Goal: Transaction & Acquisition: Purchase product/service

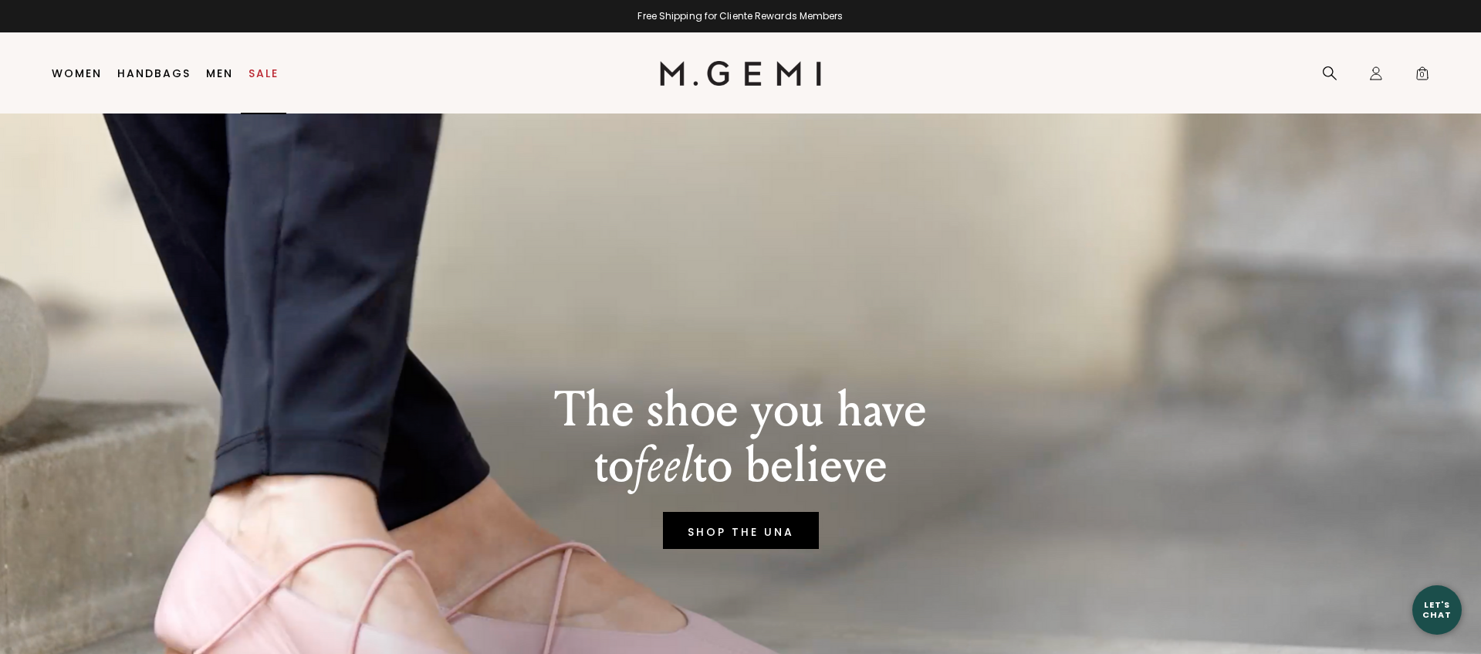
click at [257, 67] on link "Sale" at bounding box center [264, 73] width 30 height 12
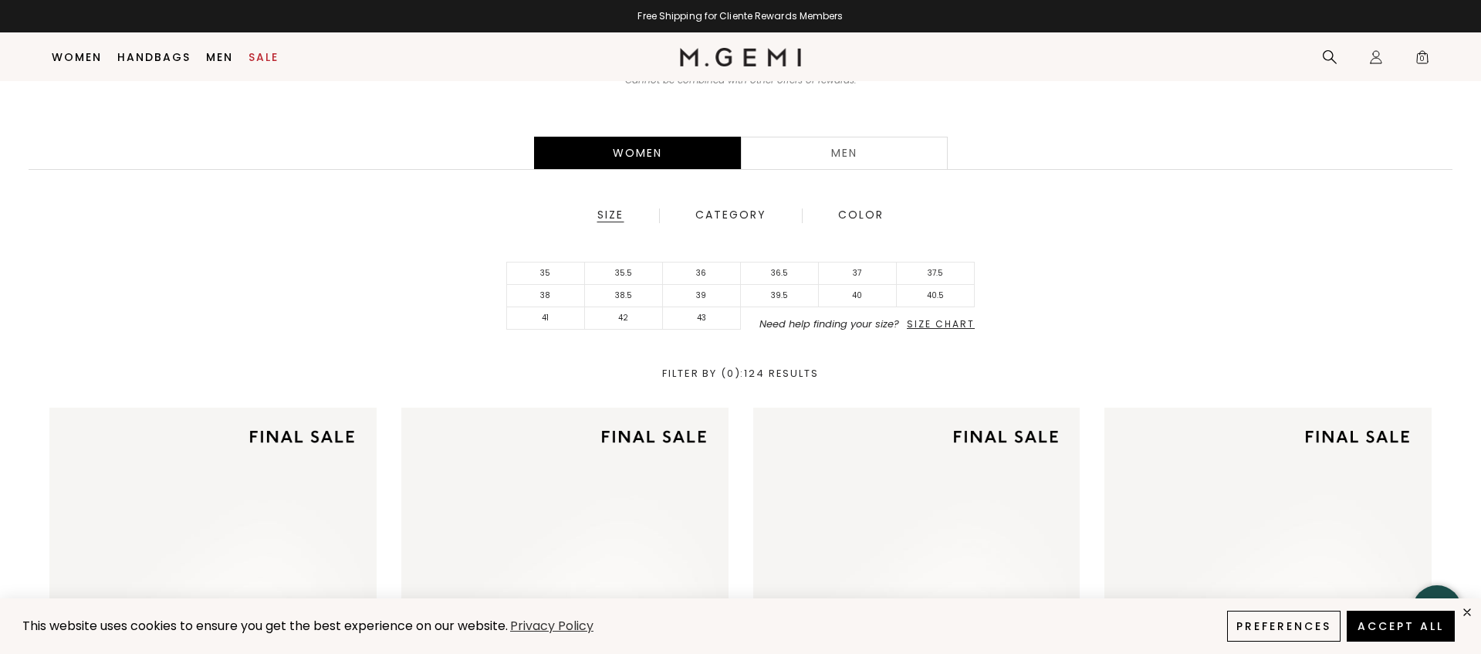
scroll to position [267, 0]
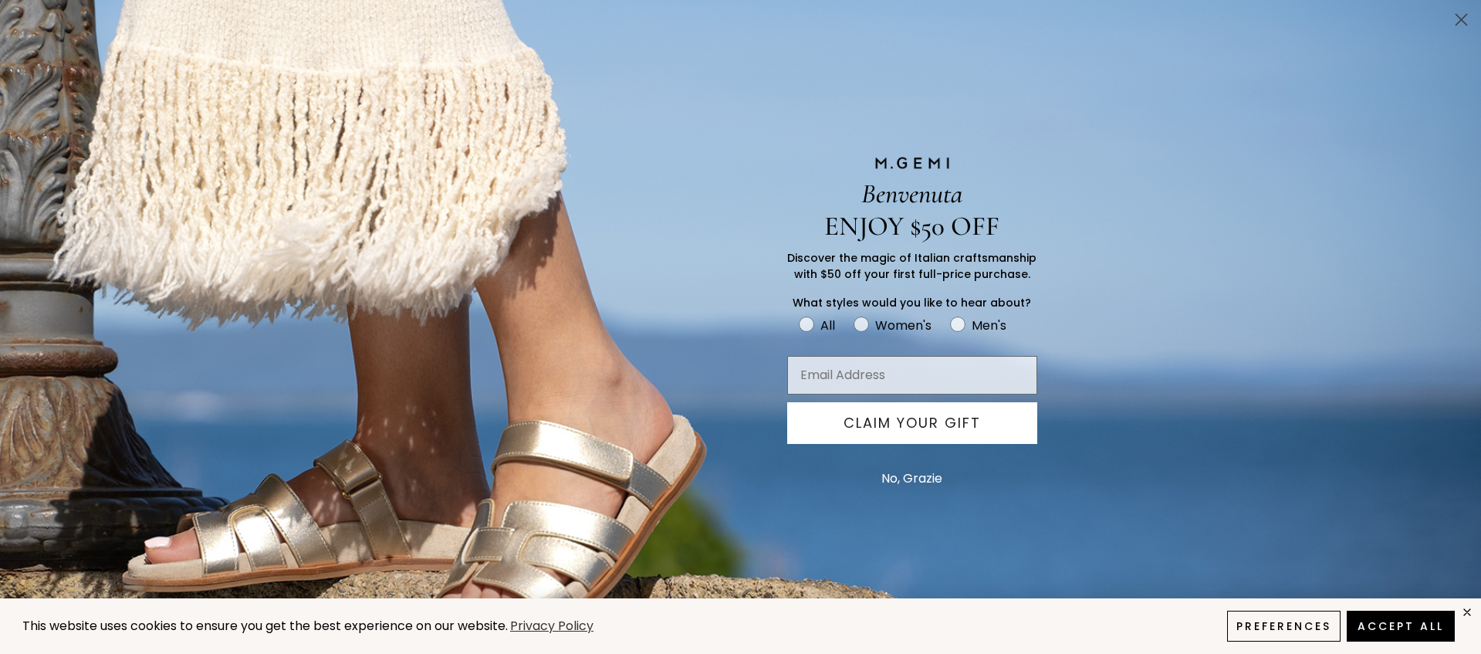
click at [922, 483] on button "No, Grazie" at bounding box center [912, 478] width 76 height 39
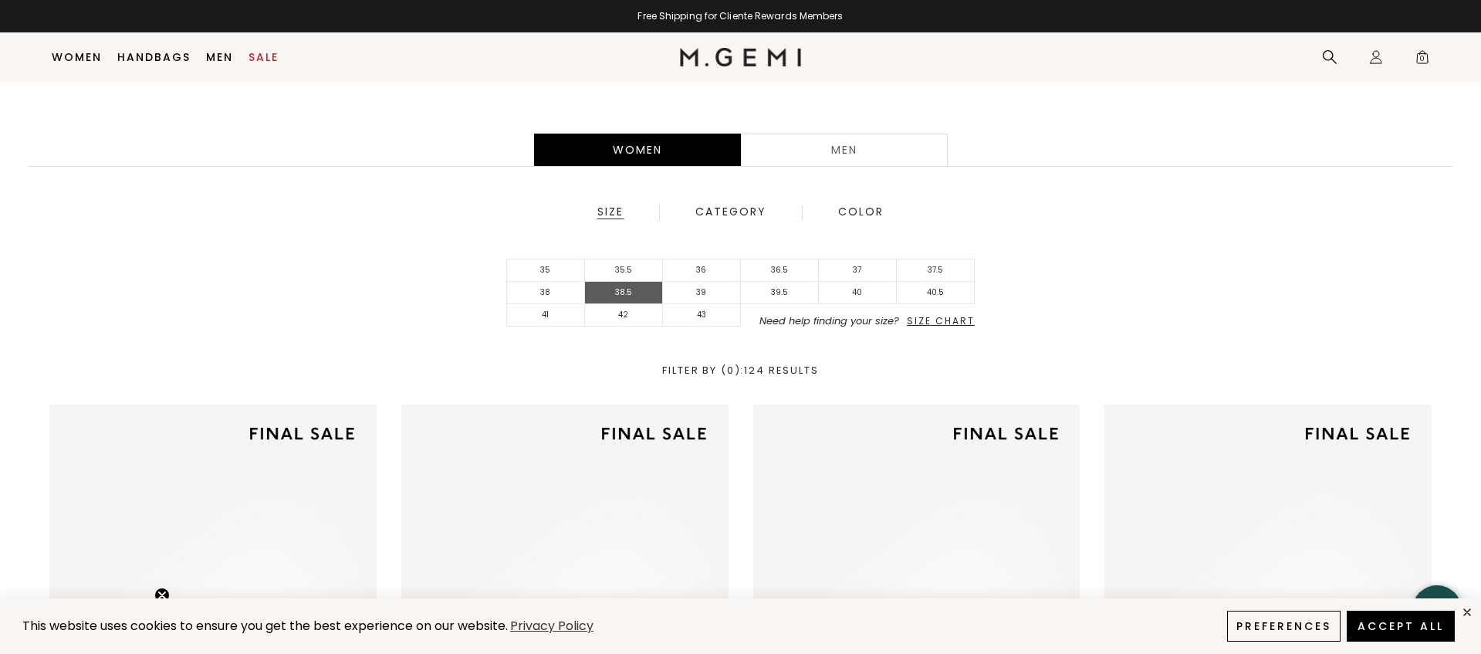
click at [628, 290] on li "38.5" at bounding box center [624, 293] width 78 height 22
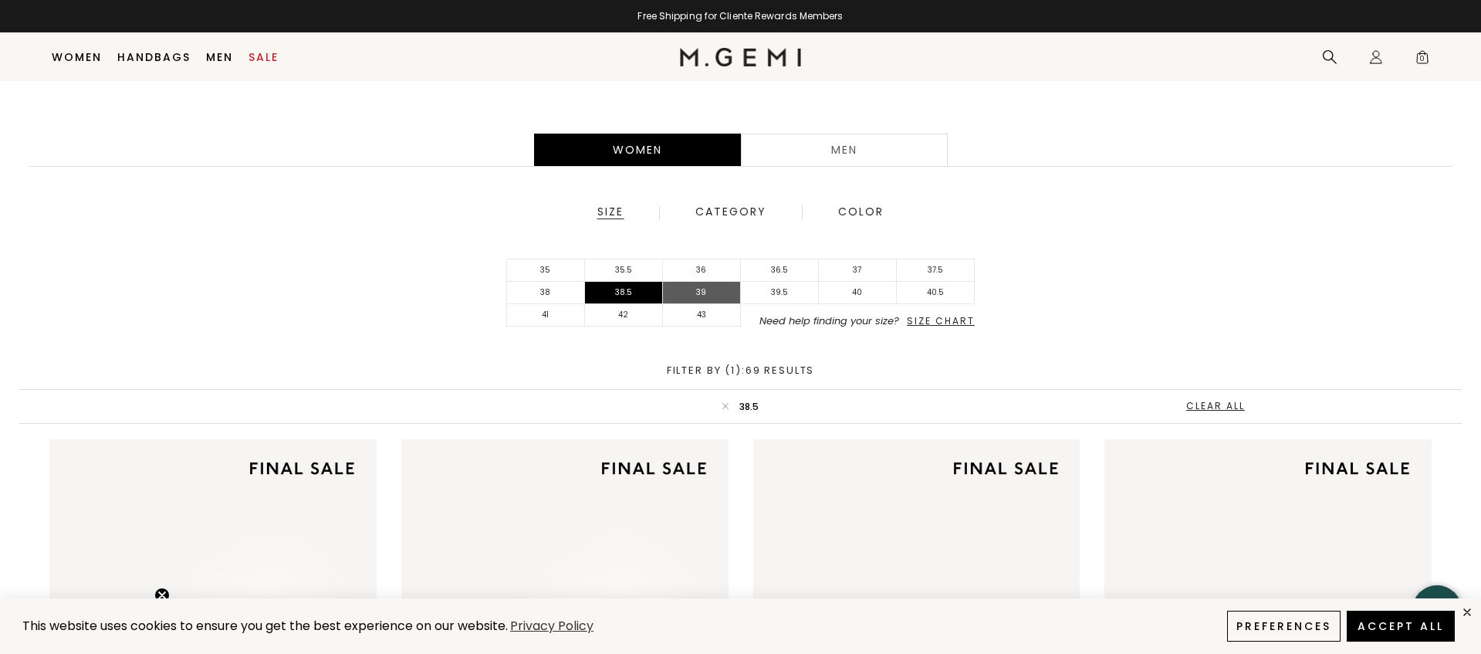
click at [702, 290] on li "39" at bounding box center [702, 293] width 78 height 22
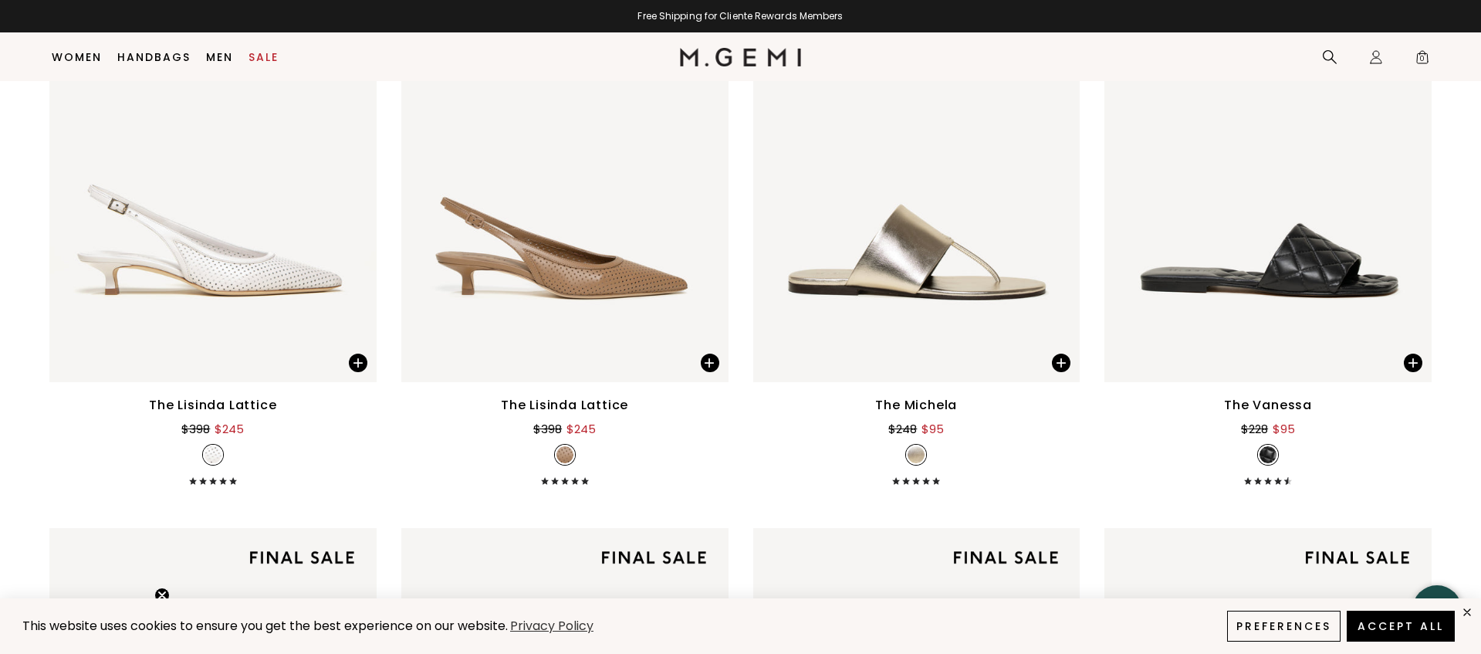
scroll to position [3090, 0]
click at [1414, 161] on img at bounding box center [1412, 164] width 14 height 14
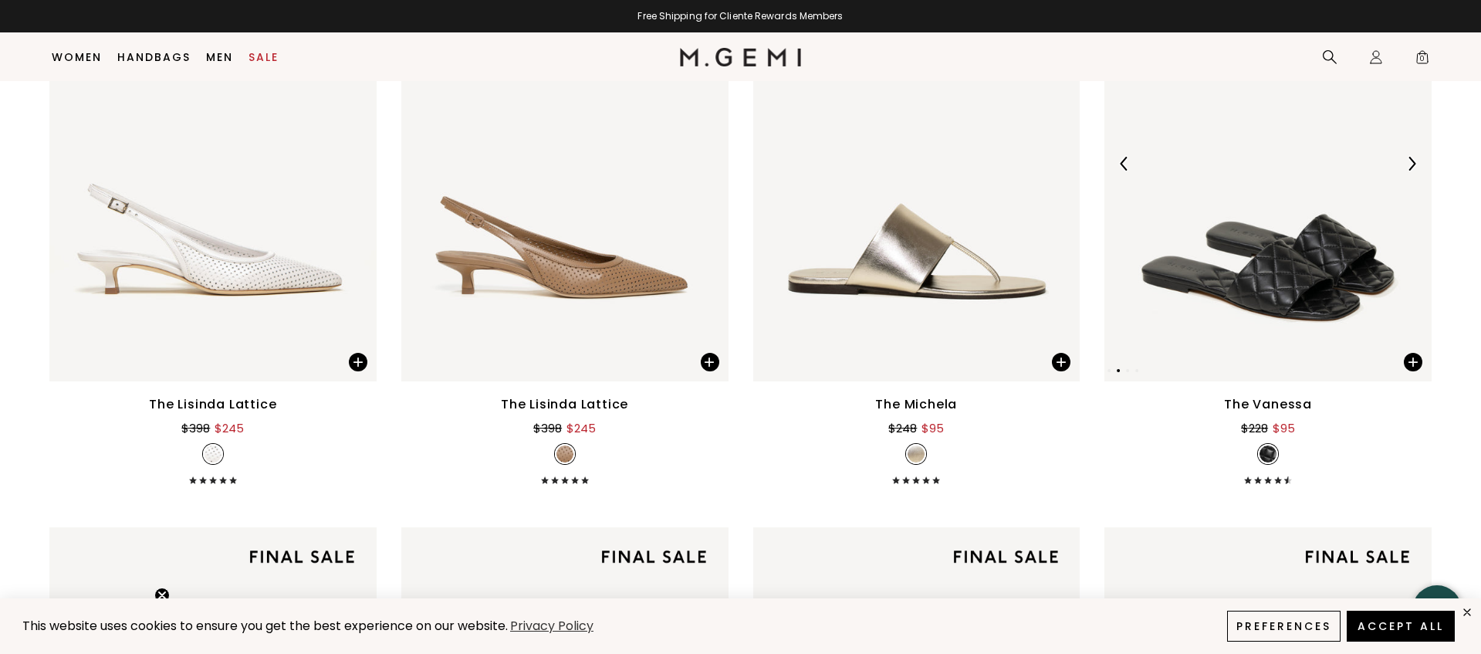
click at [1414, 161] on img at bounding box center [1412, 164] width 14 height 14
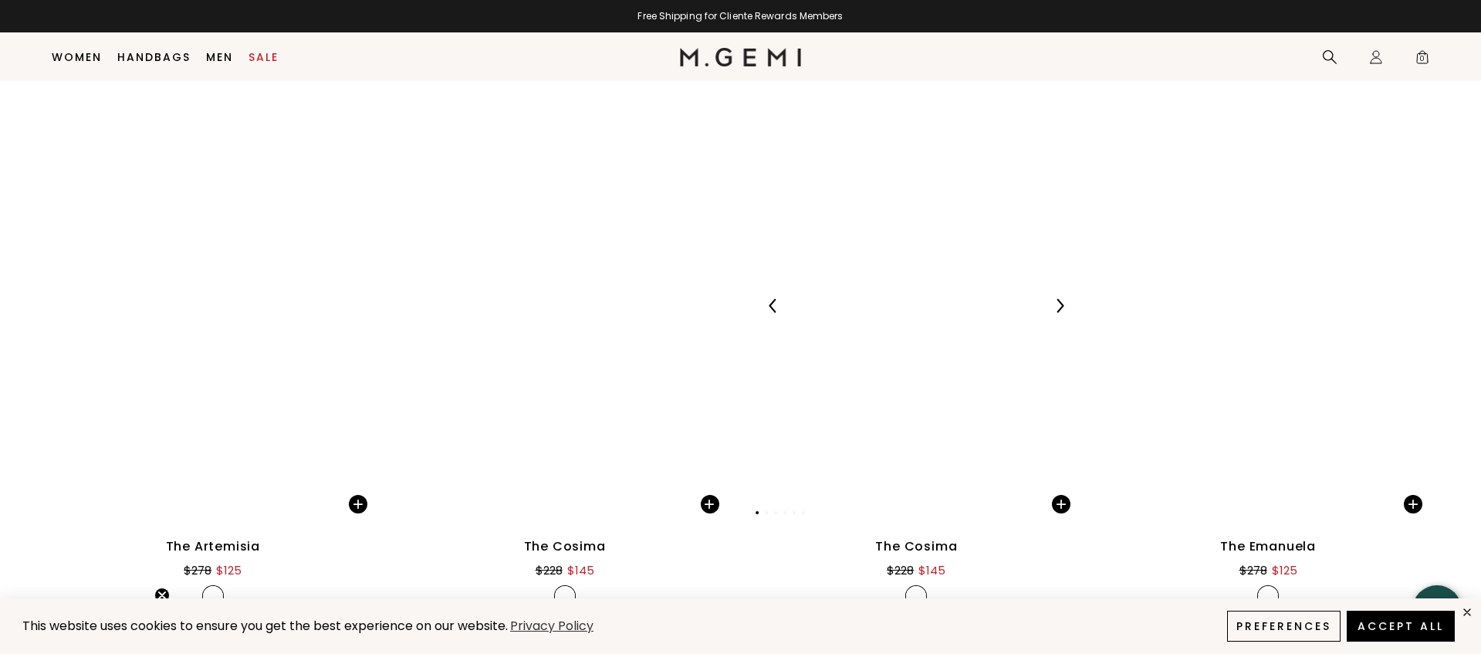
scroll to position [8189, 0]
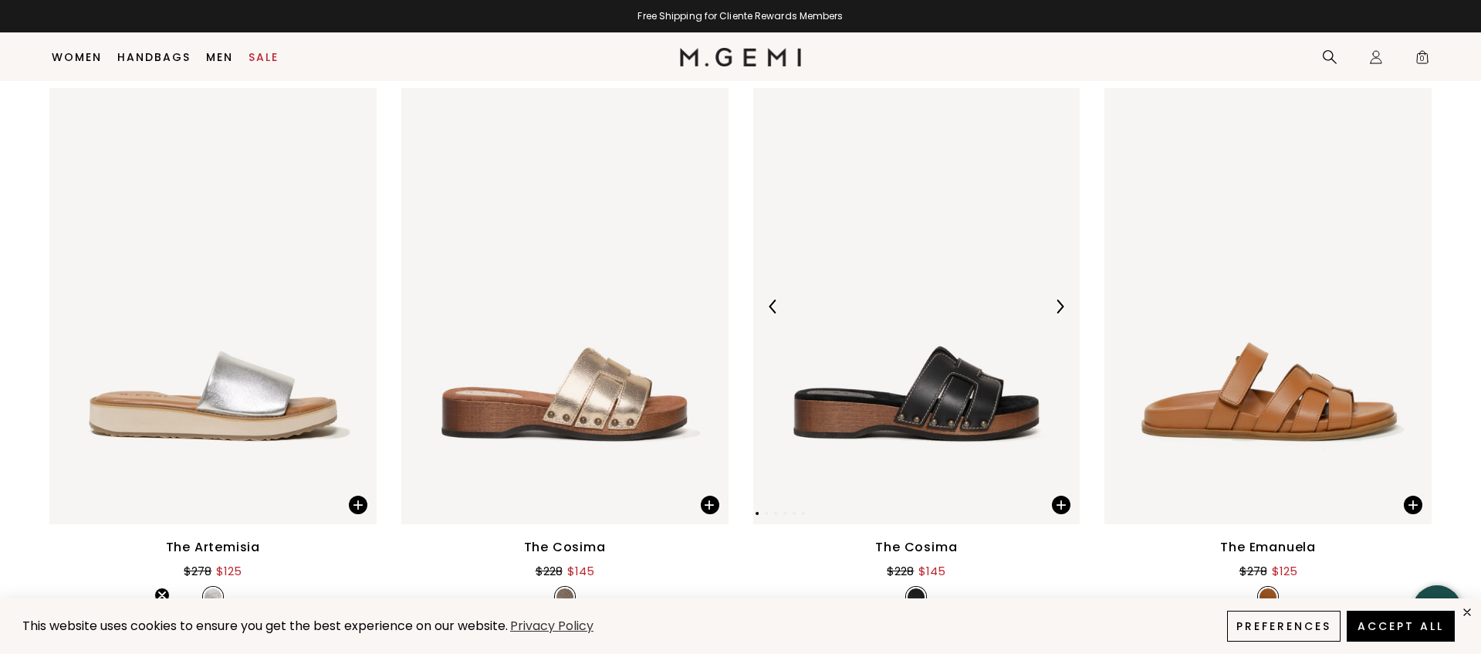
click at [1060, 306] on img at bounding box center [1060, 307] width 14 height 14
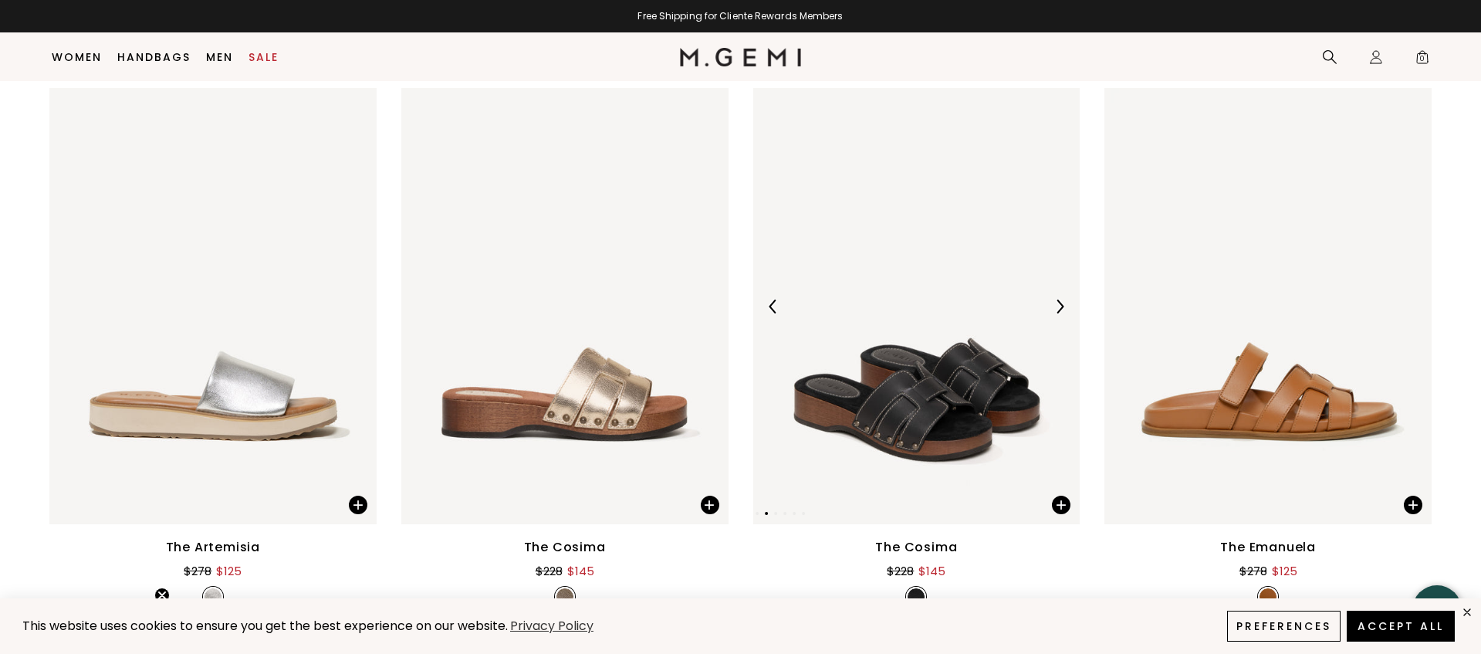
click at [1060, 306] on img at bounding box center [1060, 307] width 14 height 14
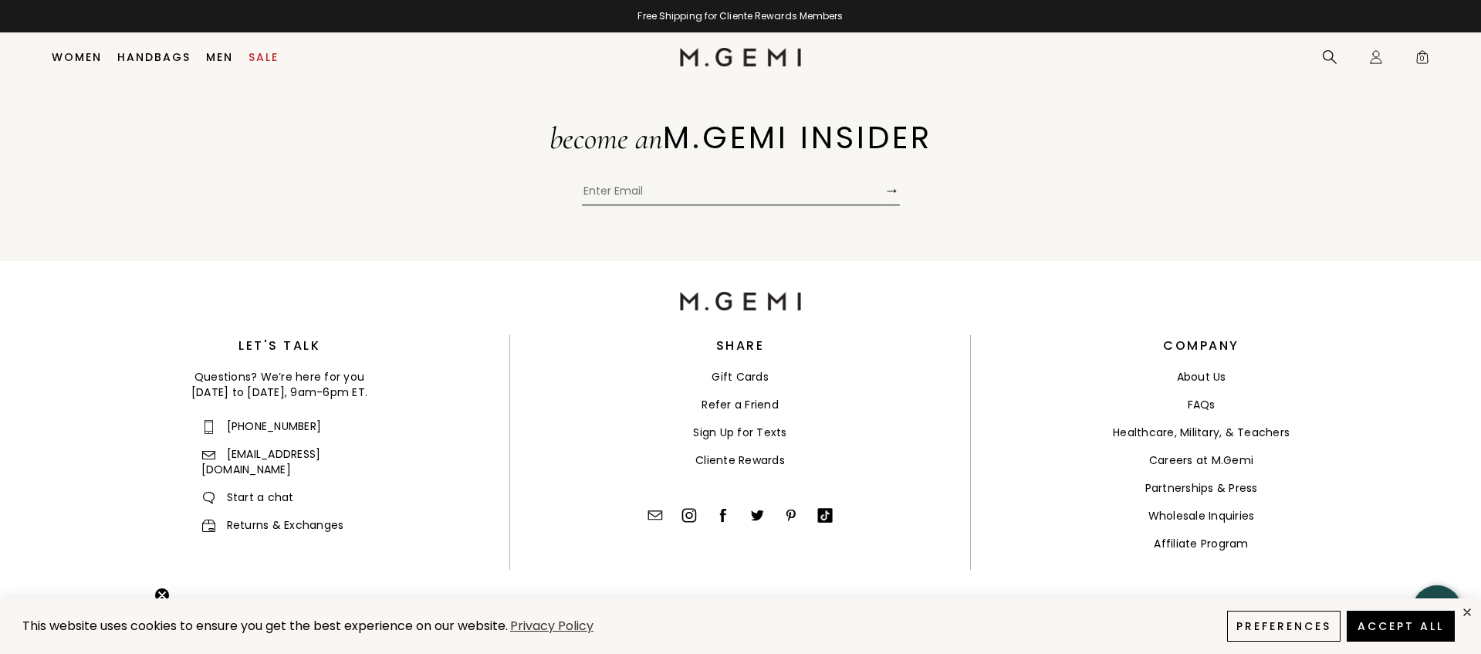
scroll to position [12671, 0]
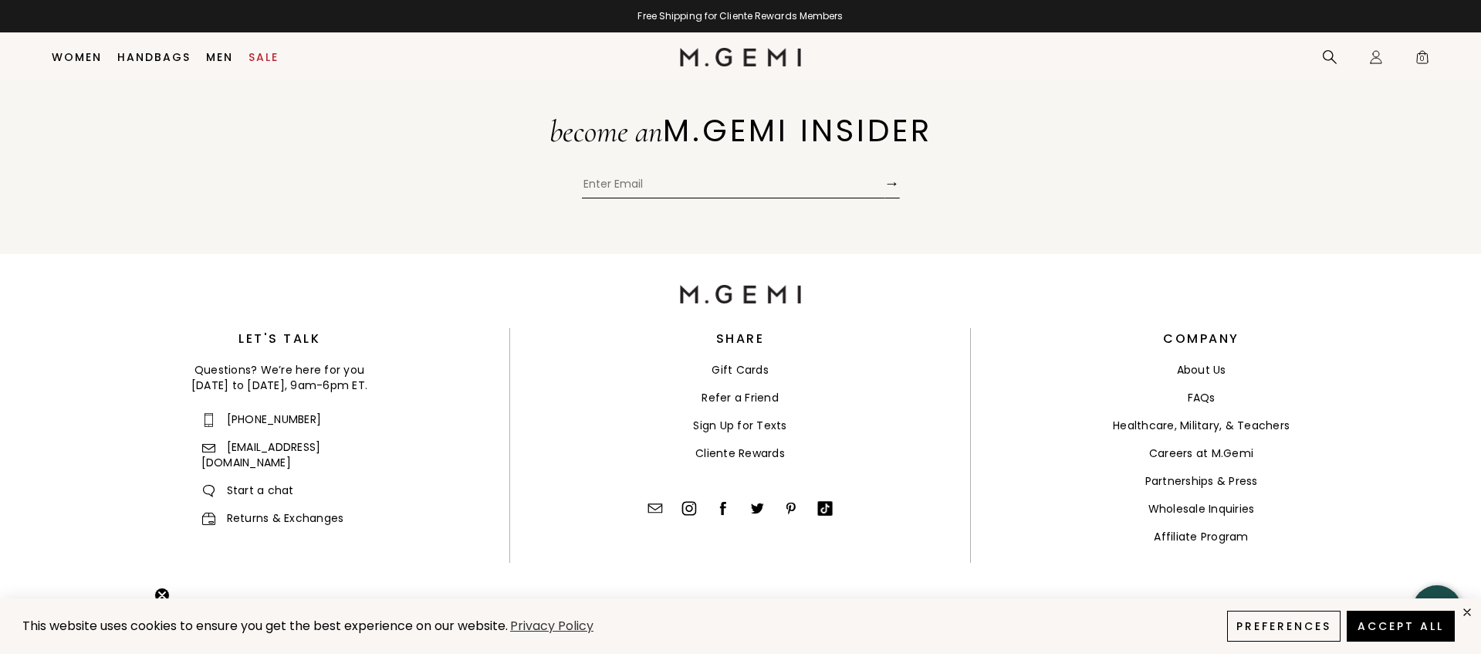
click at [1200, 402] on link "FAQs" at bounding box center [1202, 397] width 28 height 15
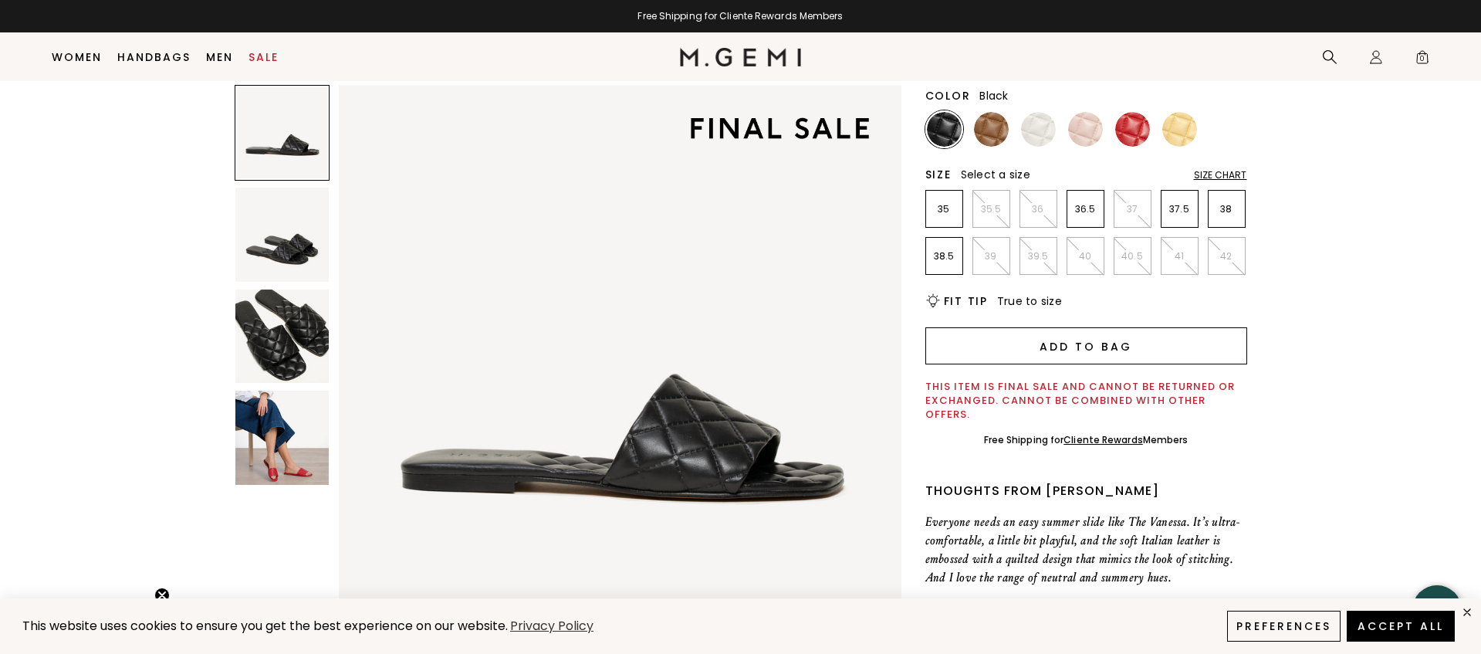
scroll to position [166, 0]
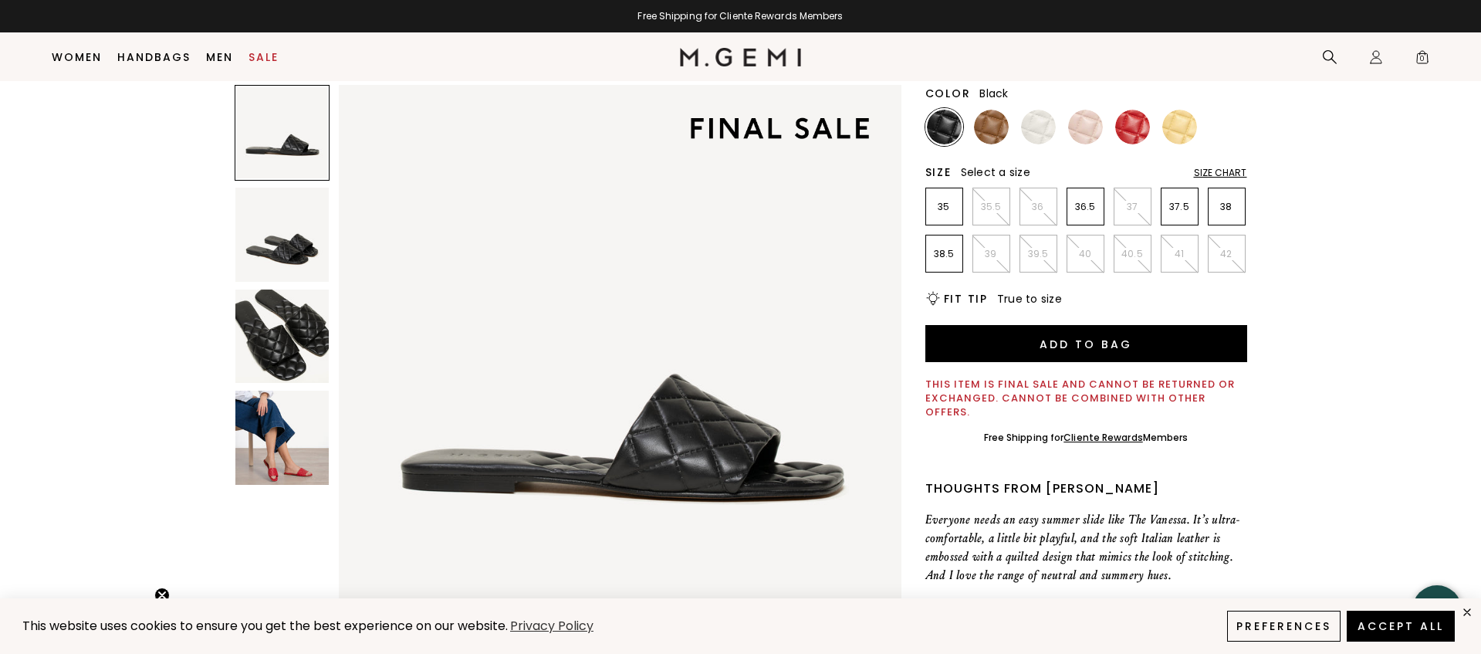
click at [259, 452] on img at bounding box center [282, 438] width 94 height 94
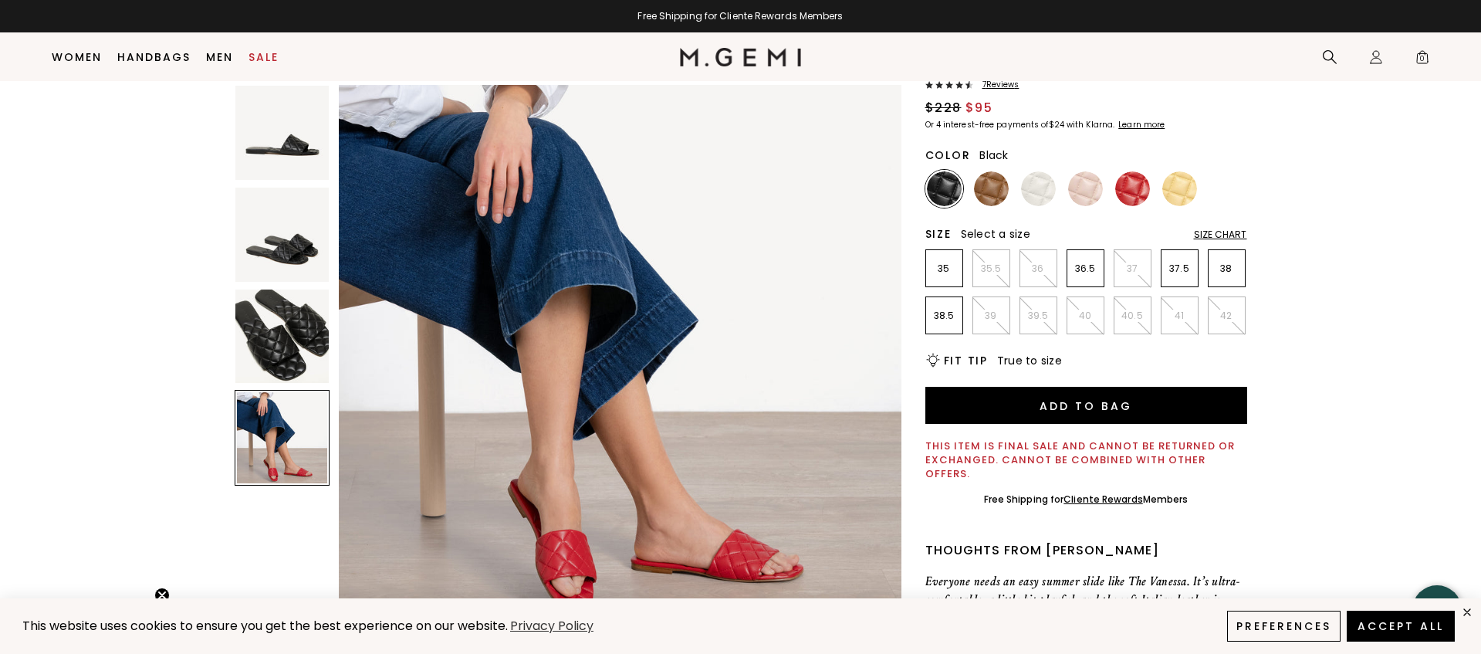
scroll to position [87, 0]
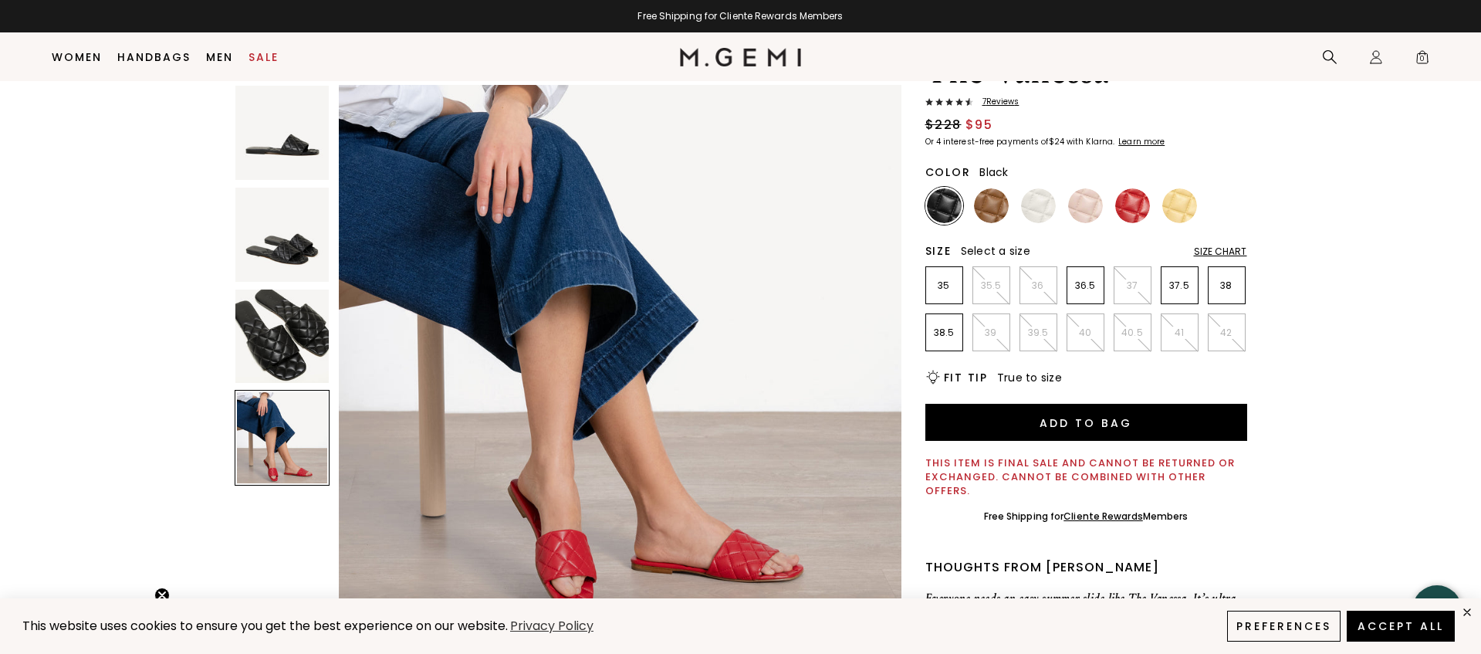
click at [1217, 258] on div "Size Chart" at bounding box center [1220, 251] width 53 height 12
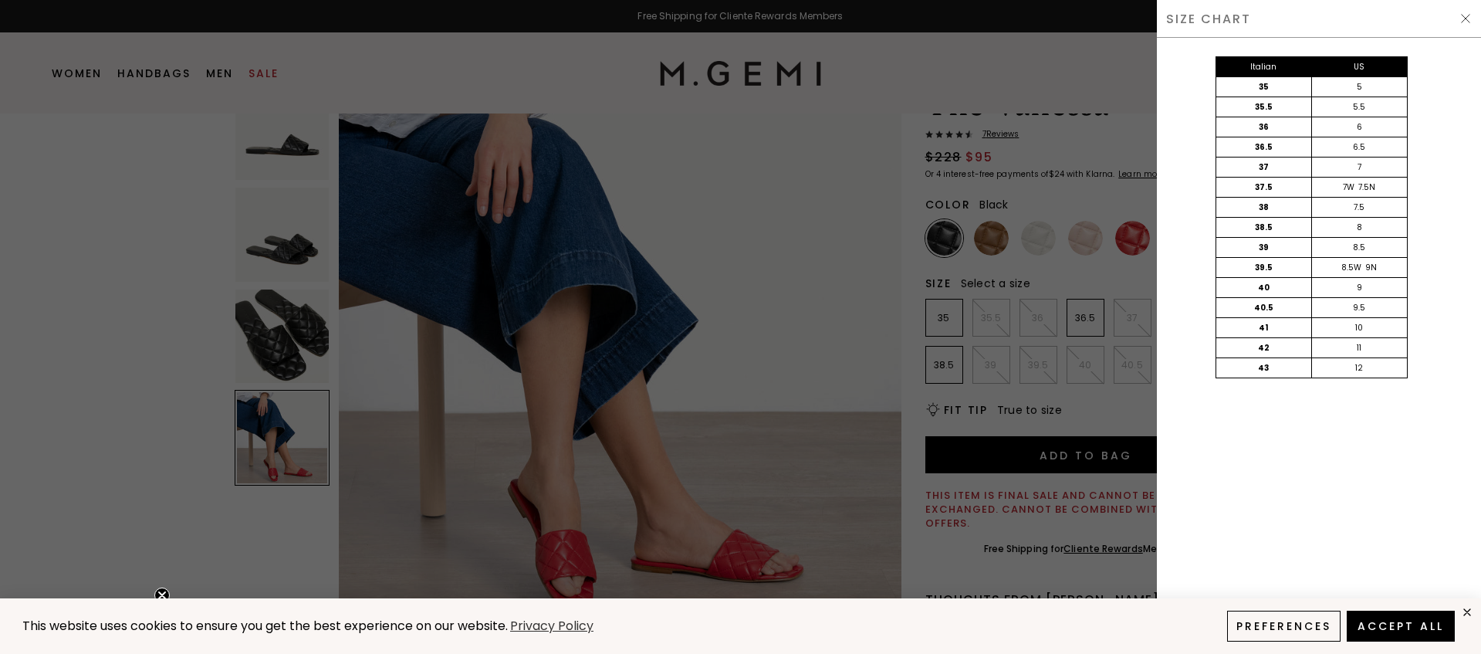
click at [1464, 15] on img at bounding box center [1466, 18] width 12 height 12
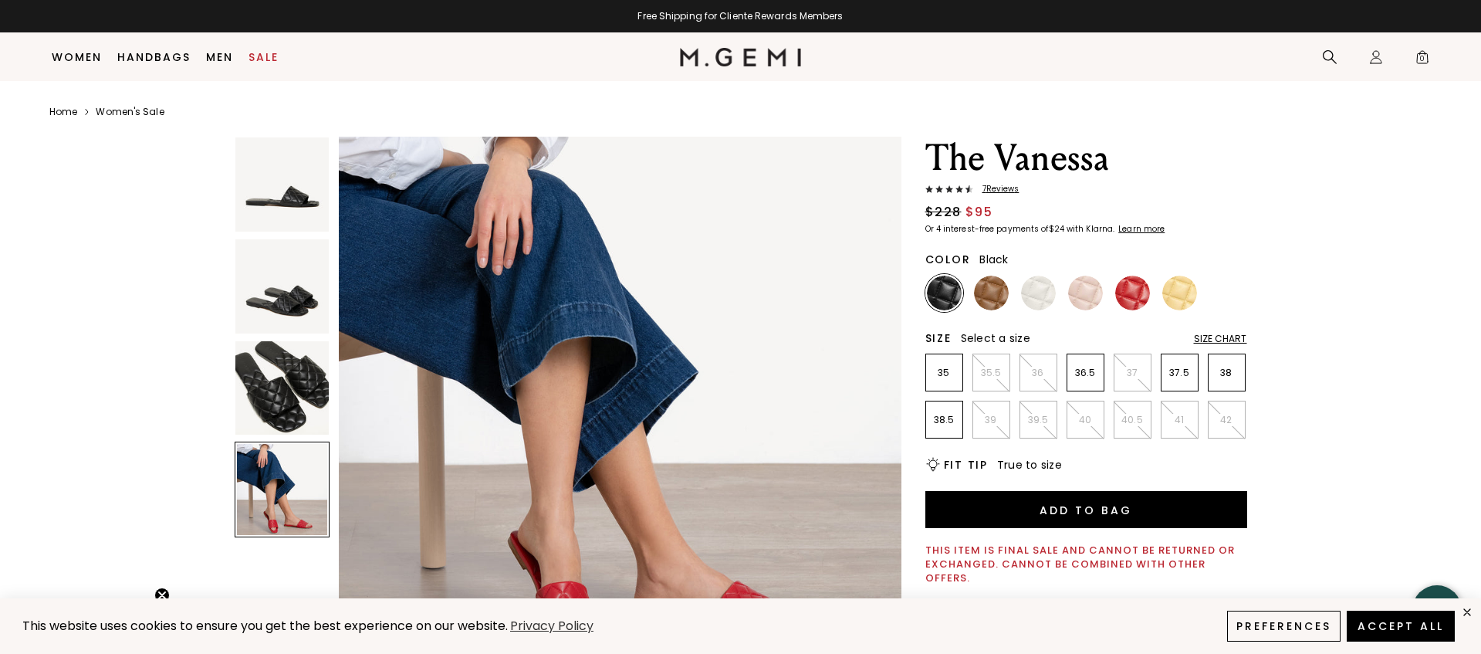
scroll to position [55, 0]
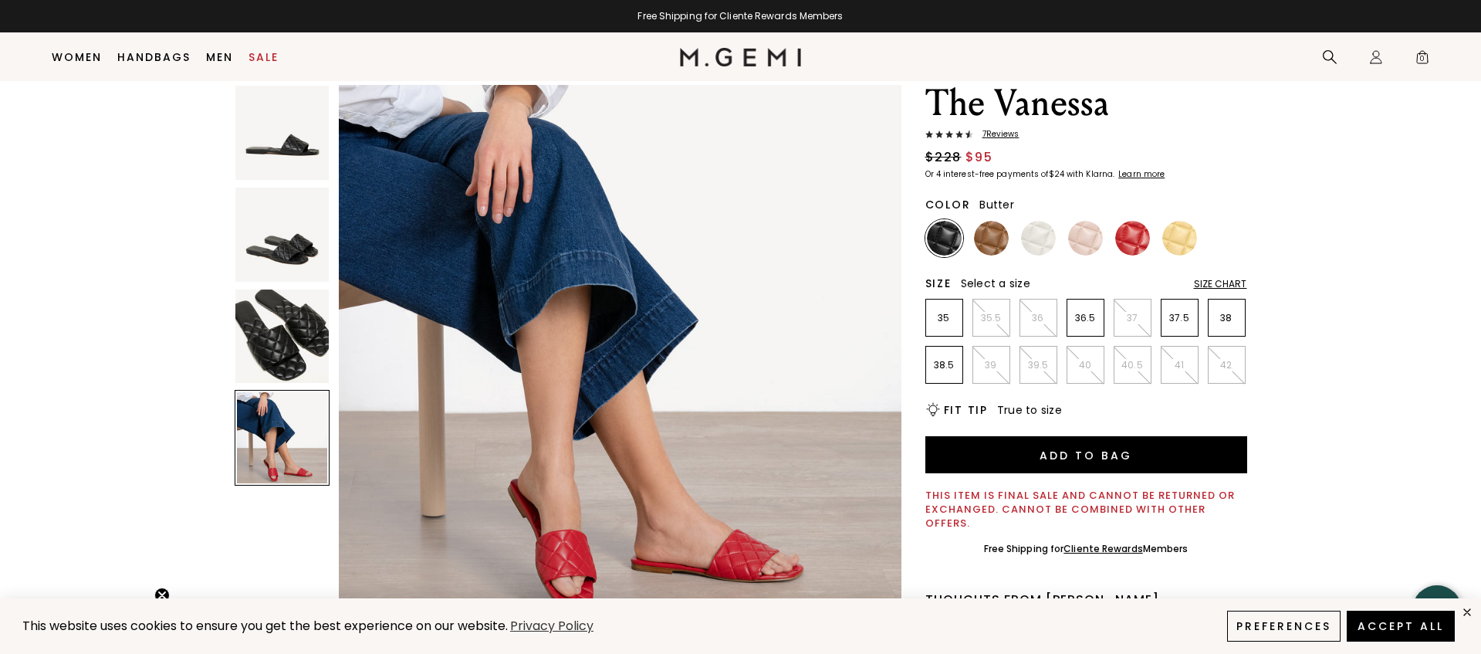
click at [1194, 243] on img at bounding box center [1180, 238] width 35 height 35
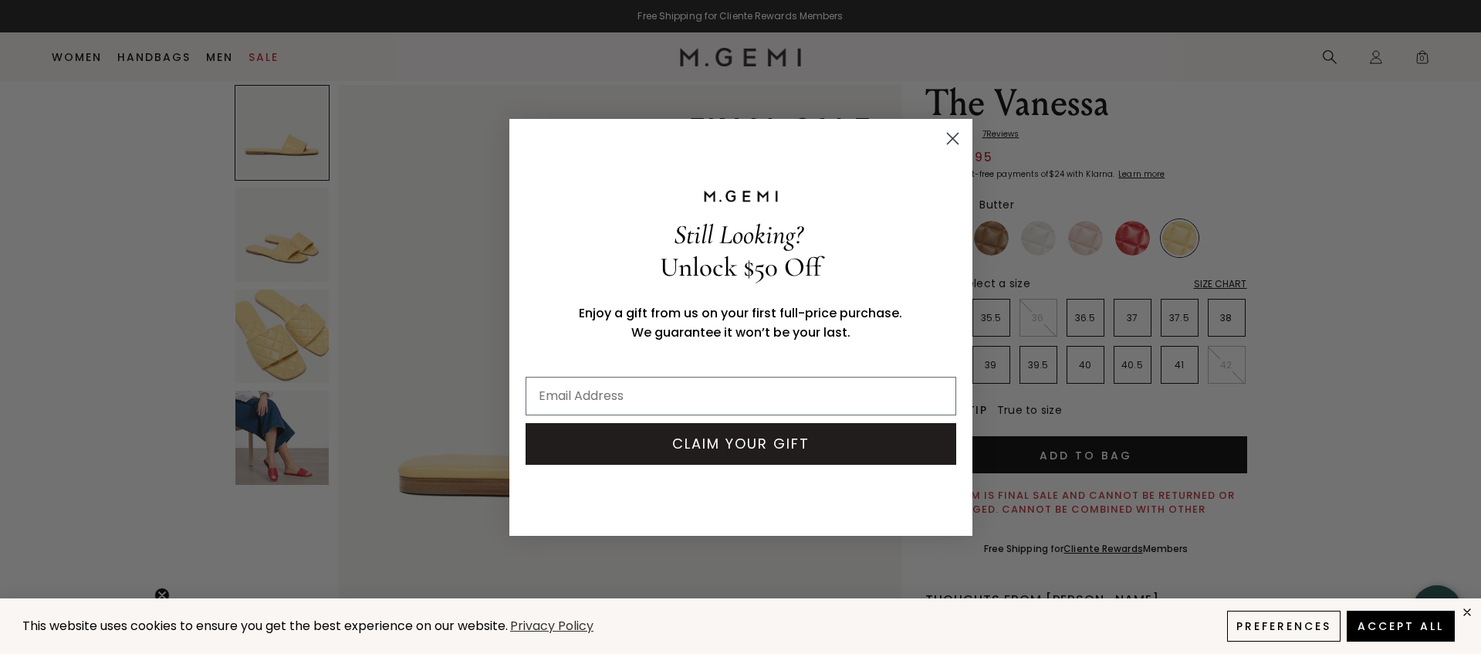
click at [956, 140] on circle "Close dialog" at bounding box center [952, 137] width 25 height 25
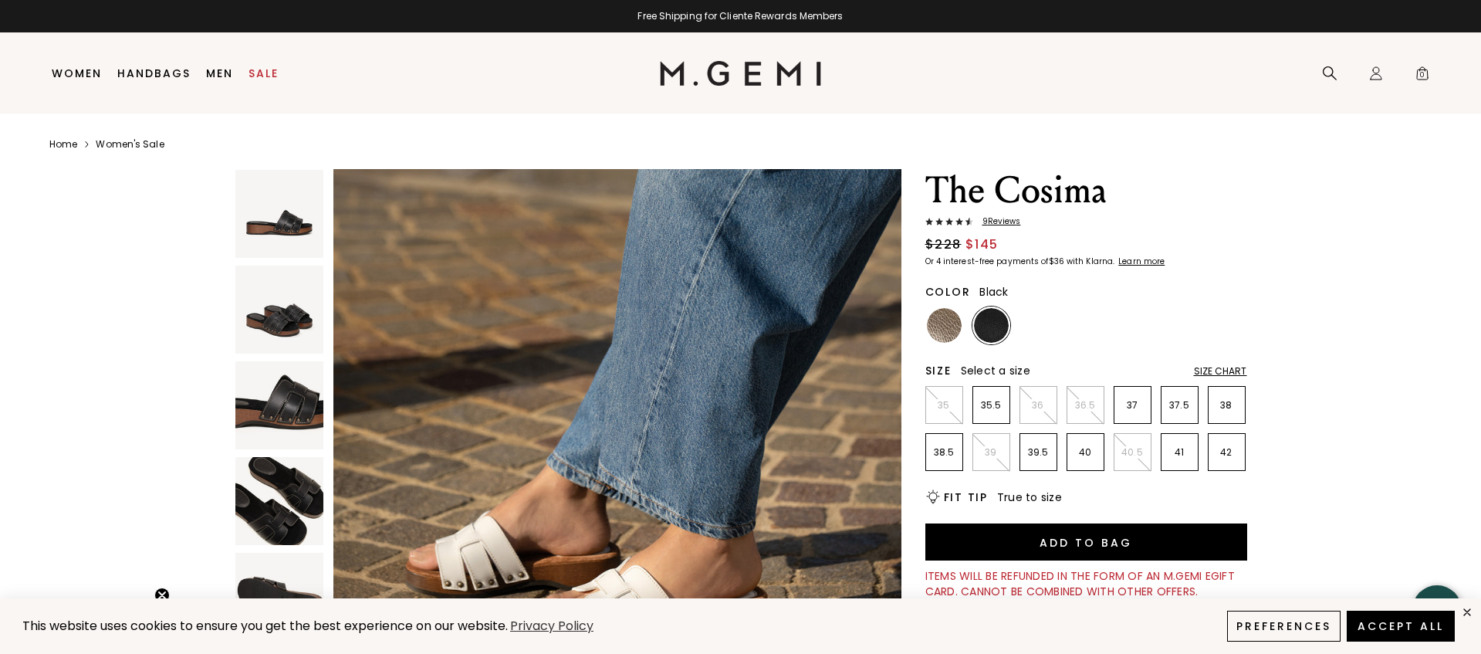
click at [985, 337] on img at bounding box center [991, 325] width 35 height 35
click at [931, 340] on img at bounding box center [944, 325] width 35 height 35
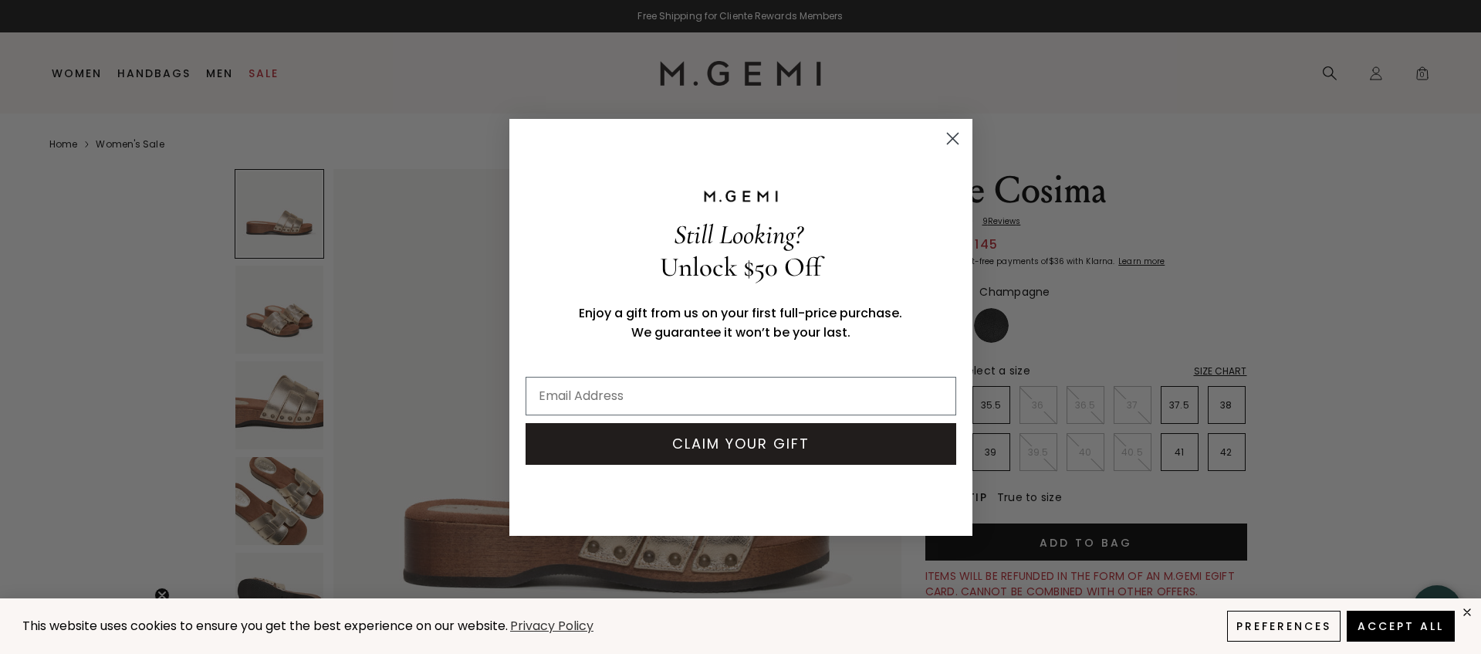
click at [946, 137] on circle "Close dialog" at bounding box center [952, 137] width 25 height 25
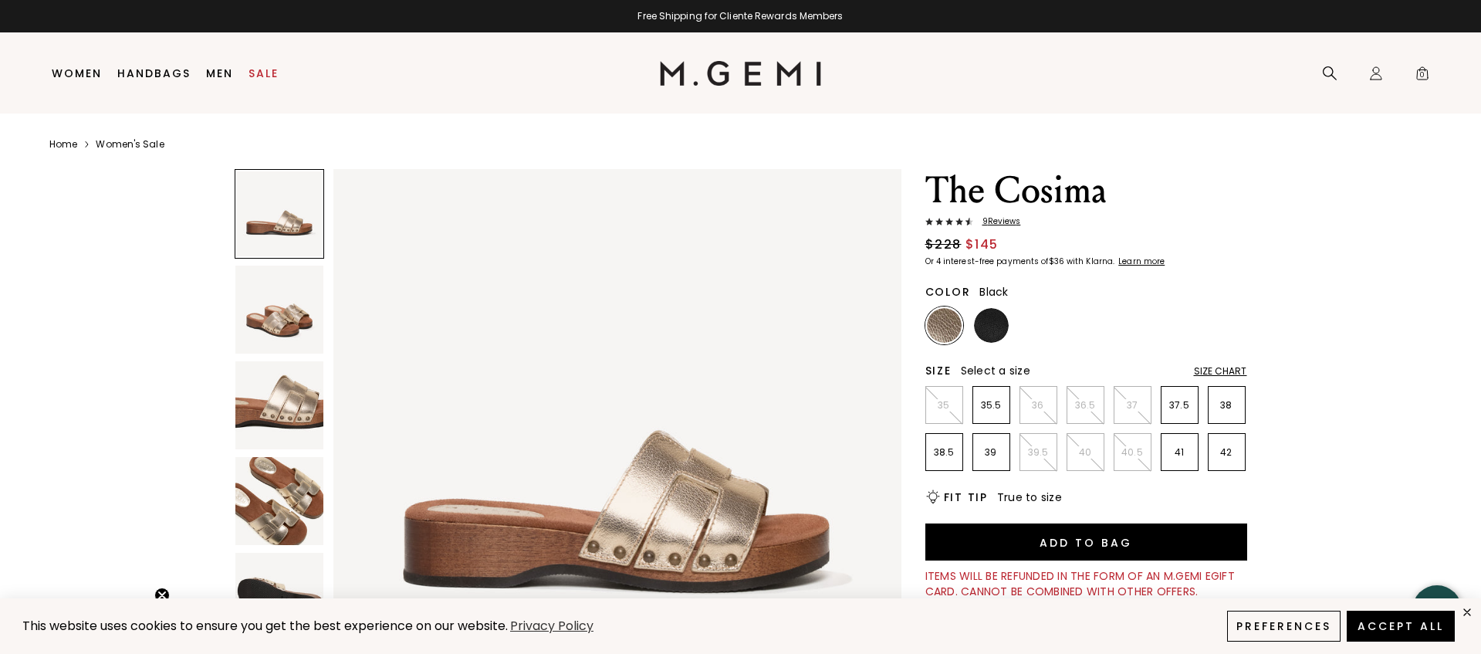
click at [990, 340] on img at bounding box center [991, 325] width 35 height 35
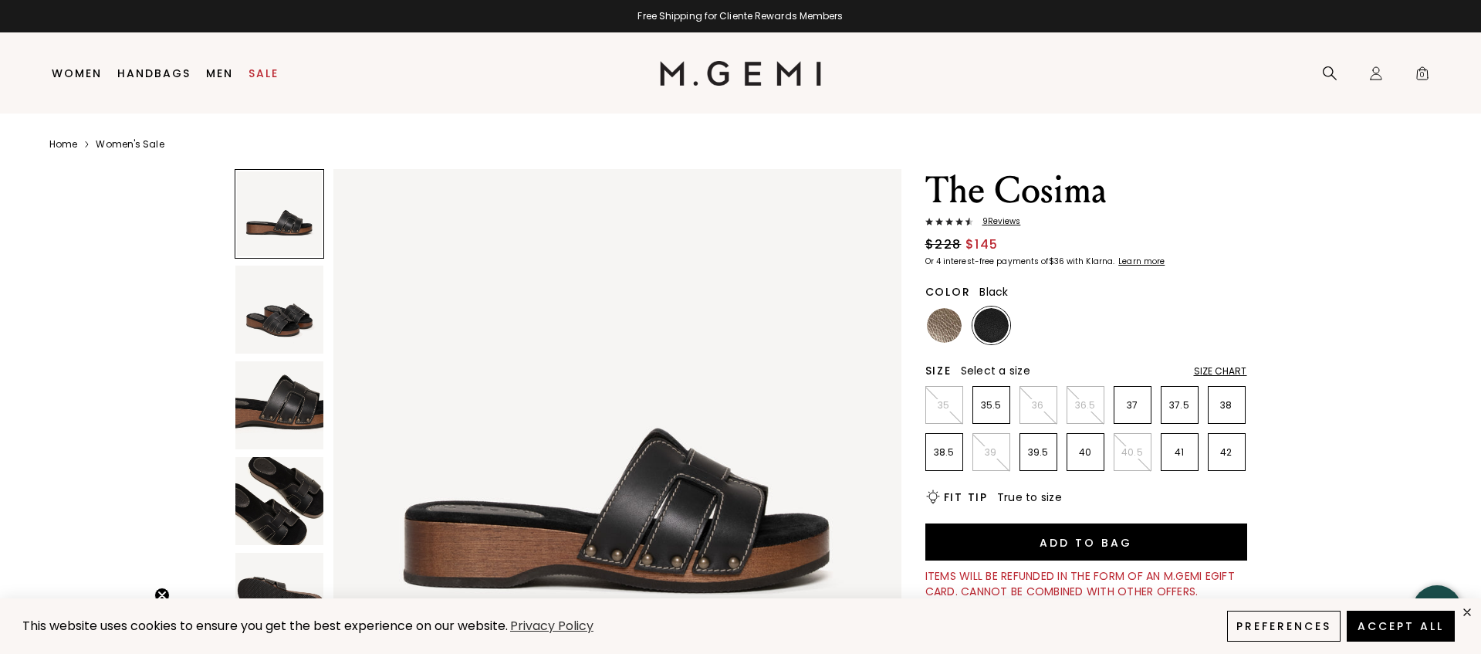
click at [1233, 378] on div "Size Chart" at bounding box center [1220, 371] width 53 height 12
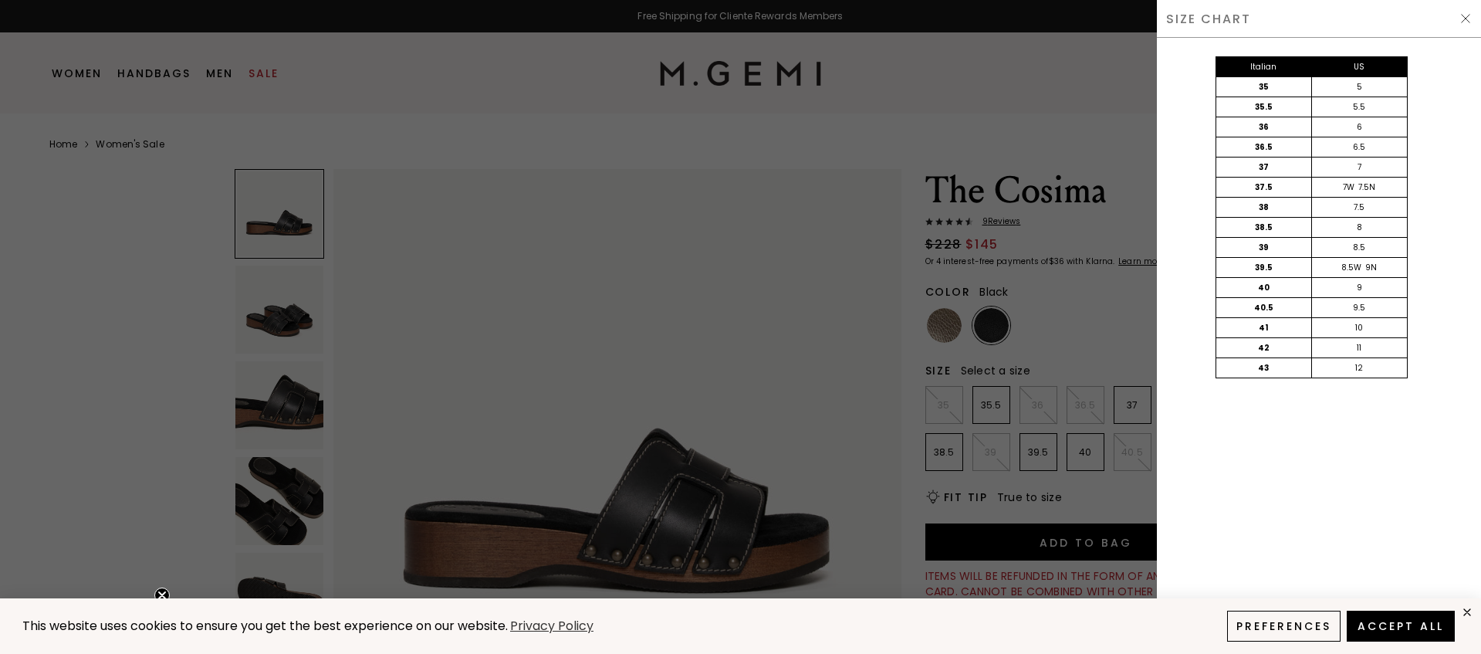
click at [1461, 21] on img at bounding box center [1466, 18] width 12 height 12
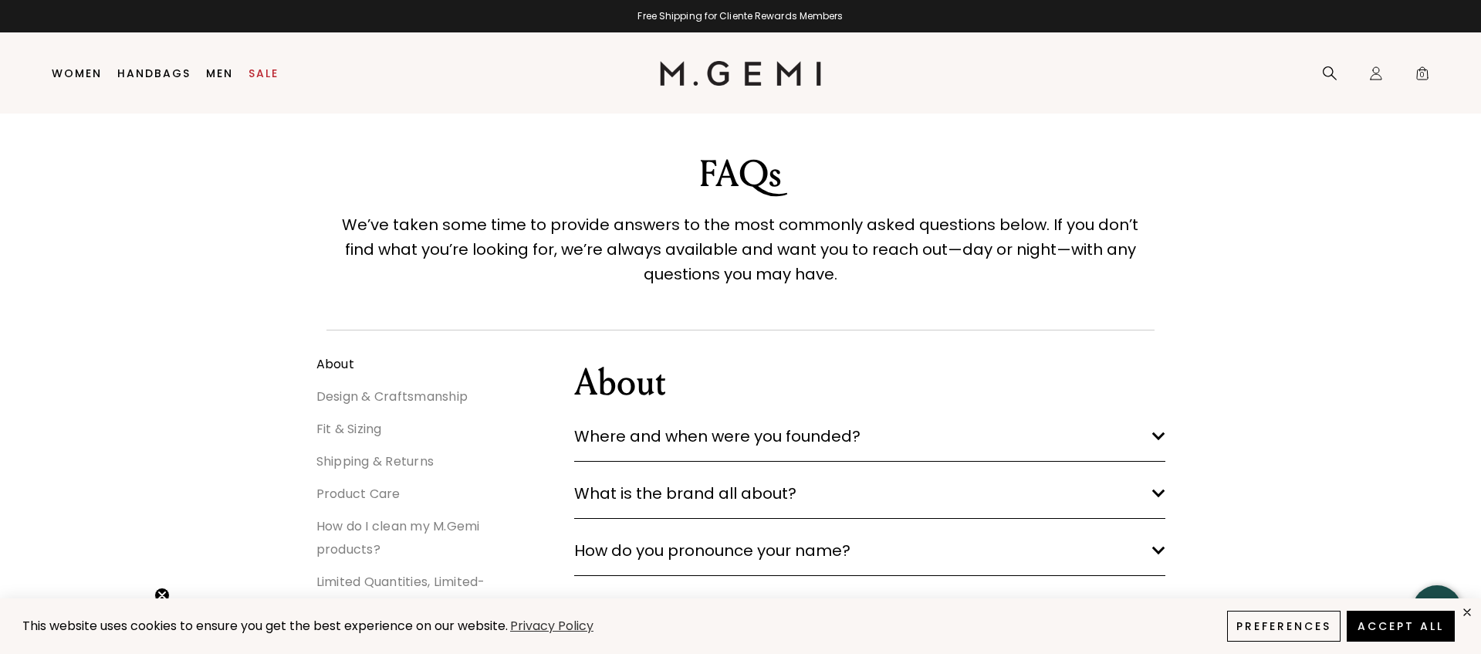
click at [420, 470] on link "Shipping & Returns" at bounding box center [376, 461] width 118 height 18
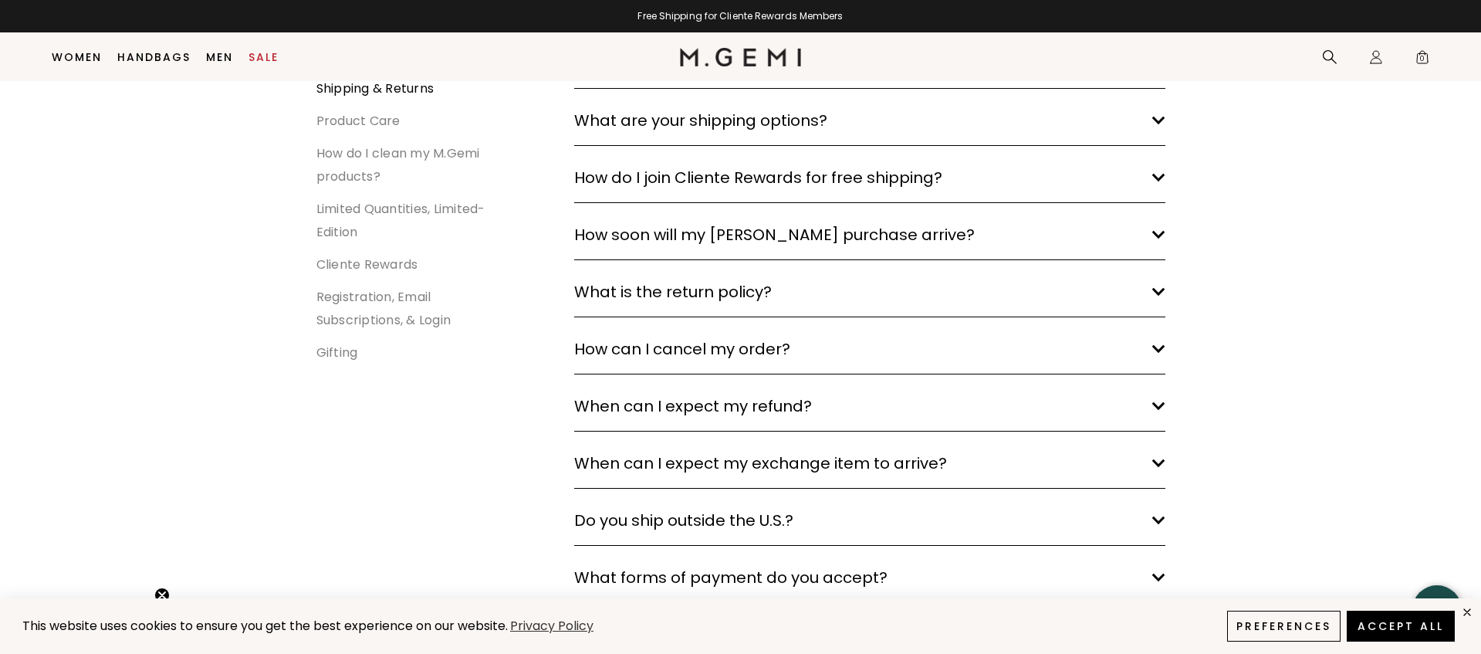
scroll to position [345, 0]
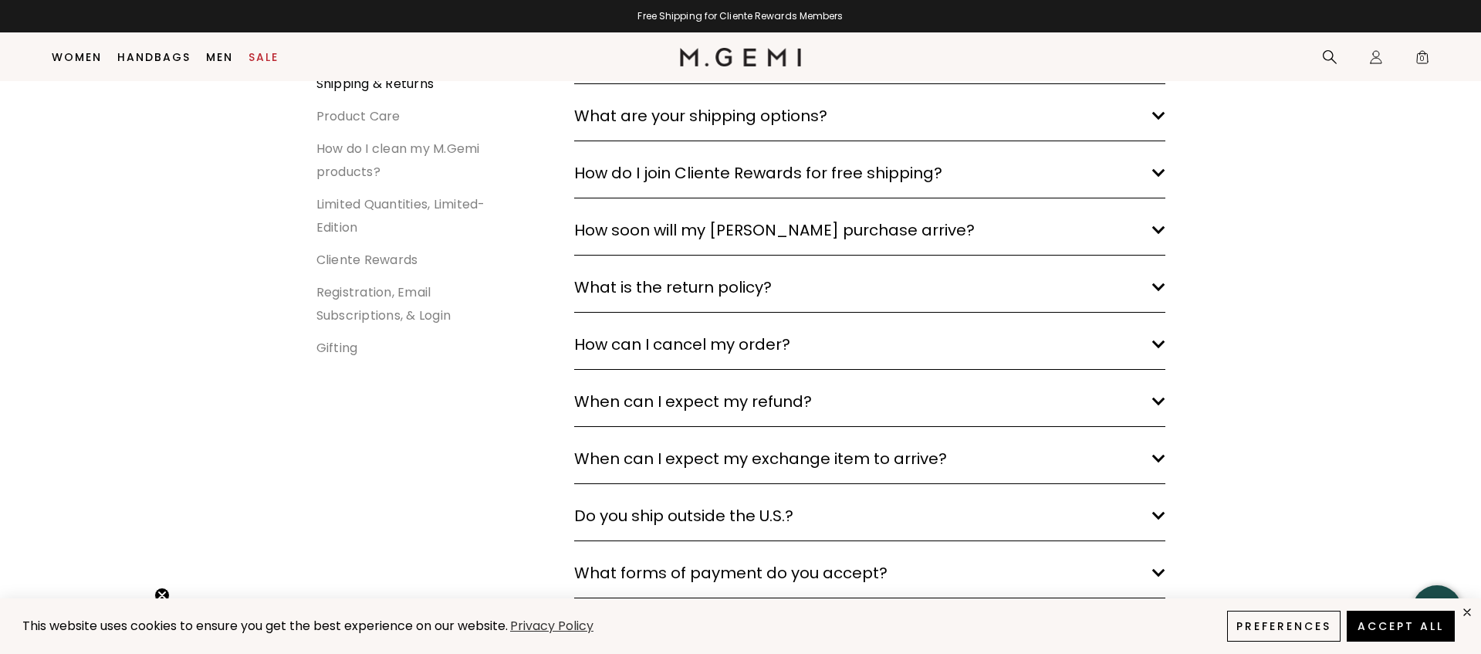
click at [679, 287] on span "What is the return policy?" at bounding box center [673, 287] width 198 height 25
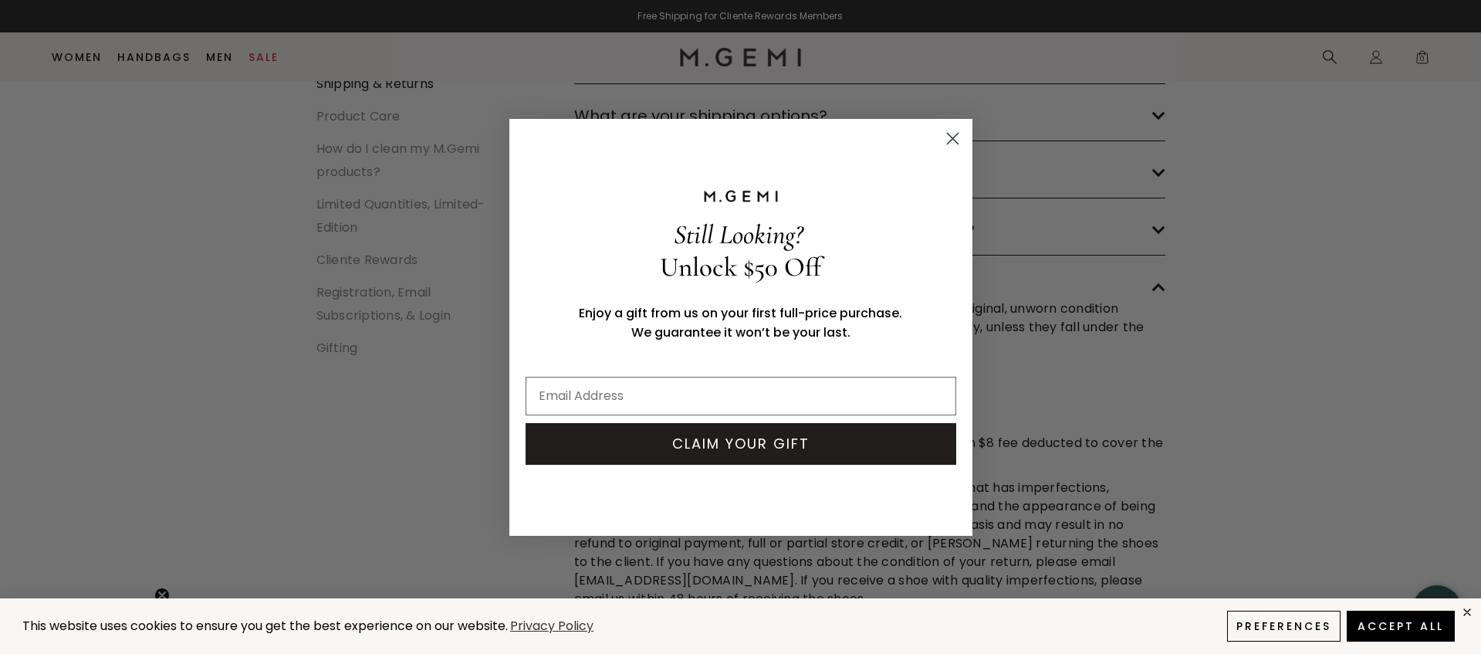
scroll to position [313, 0]
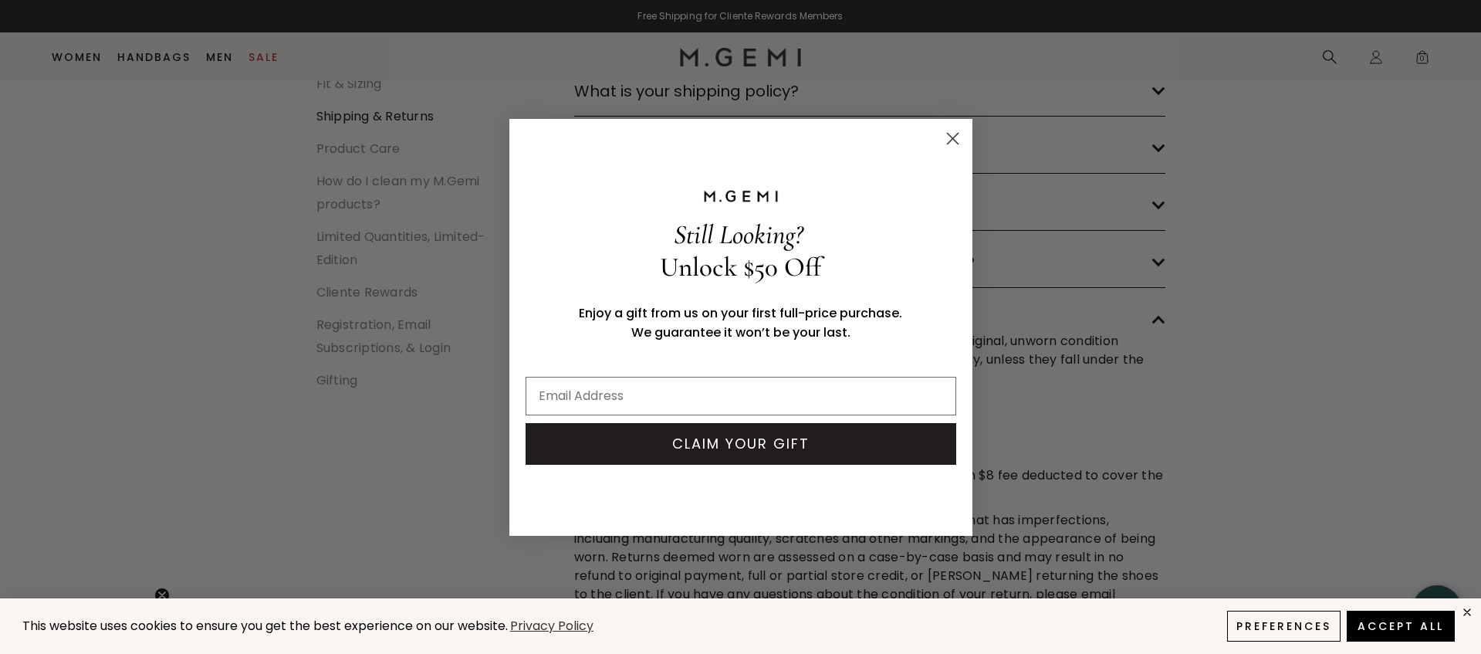
click at [950, 132] on circle "Close dialog" at bounding box center [952, 137] width 25 height 25
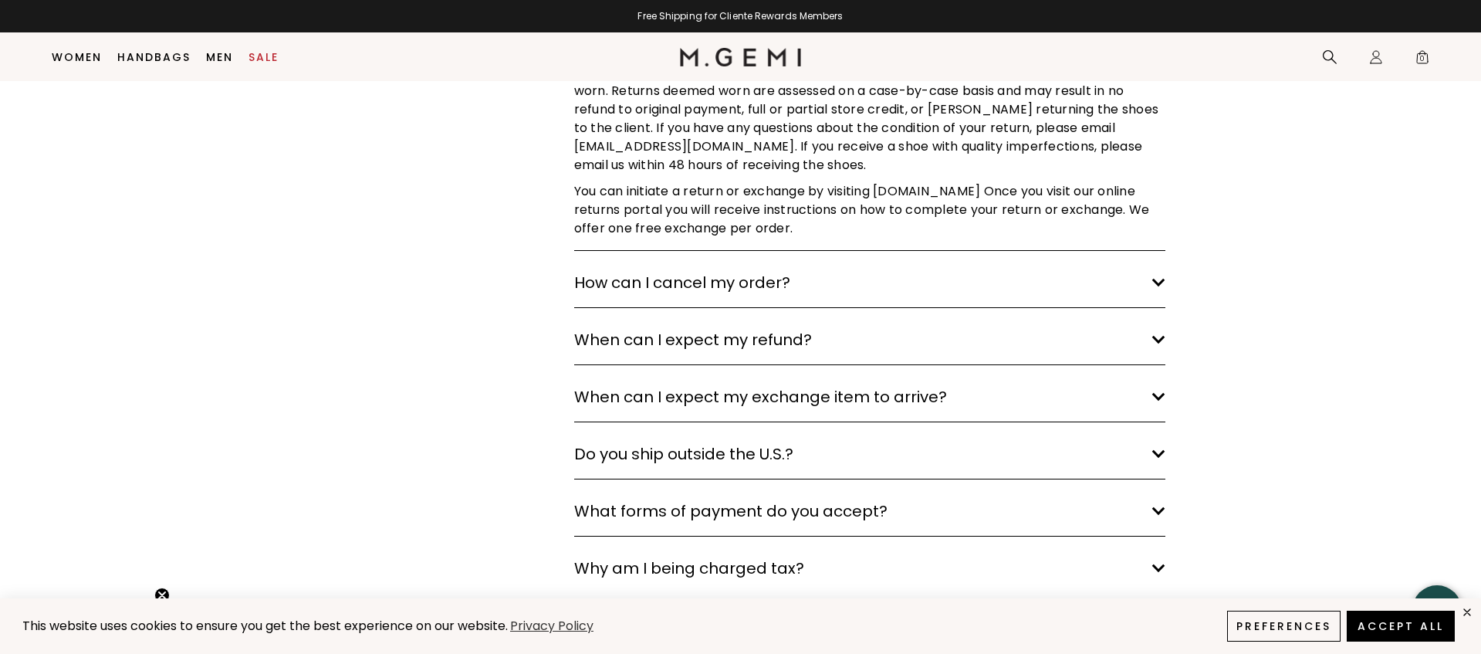
scroll to position [780, 0]
